Goal: Task Accomplishment & Management: Manage account settings

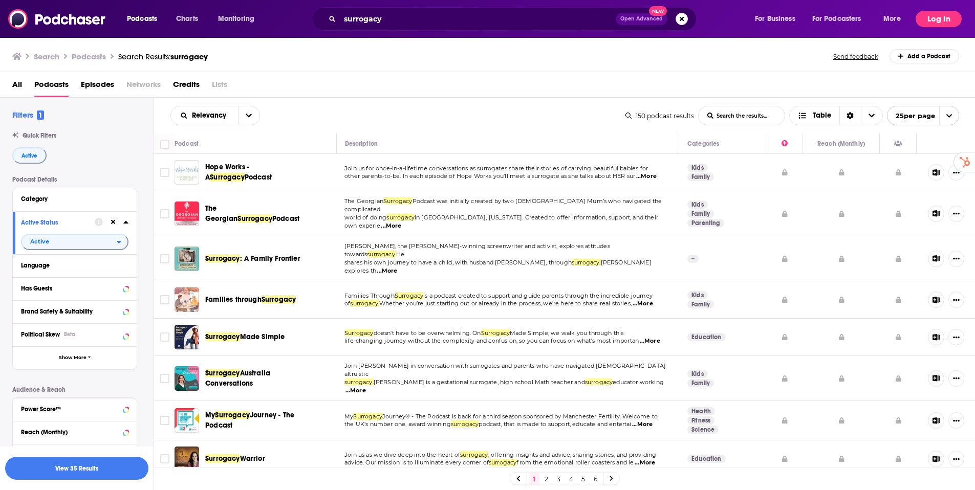
click at [933, 19] on button "Log In" at bounding box center [938, 19] width 46 height 16
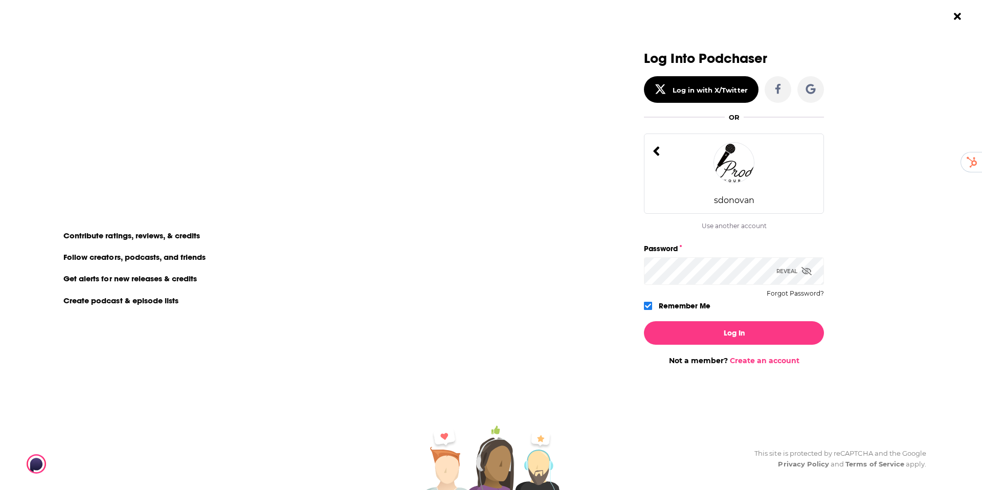
type input "[PERSON_NAME][EMAIL_ADDRESS][DOMAIN_NAME]"
click at [747, 196] on div "sdonovan" at bounding box center [734, 200] width 40 height 10
click at [806, 273] on icon "Dialog" at bounding box center [807, 271] width 10 height 8
click at [722, 334] on button "Log In" at bounding box center [734, 333] width 180 height 24
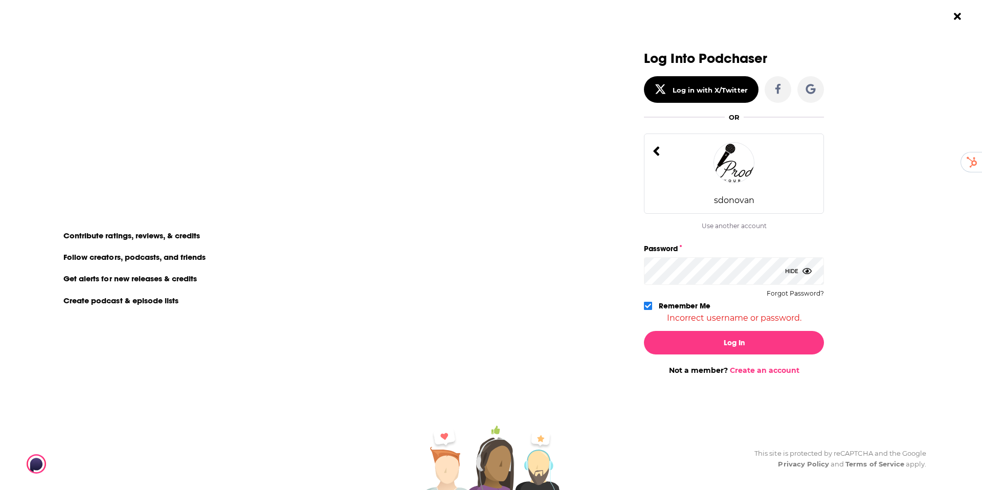
click at [747, 200] on div "sdonovan" at bounding box center [734, 200] width 40 height 10
click at [959, 309] on div "Log Into Podchaser Log in with X/Twitter OR sdonovan Use another account sdonov…" at bounding box center [741, 245] width 481 height 490
click at [740, 346] on button "Log In" at bounding box center [734, 343] width 180 height 24
